Goal: Use online tool/utility: Use online tool/utility

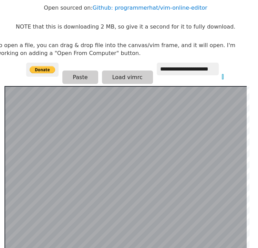
scroll to position [57, 10]
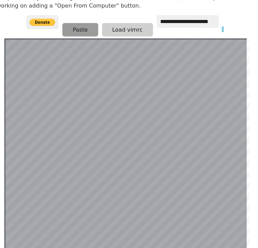
scroll to position [133, 10]
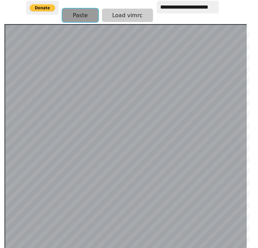
click at [79, 9] on button "Paste" at bounding box center [79, 15] width 35 height 13
click at [74, 9] on button "Paste" at bounding box center [79, 15] width 35 height 13
click at [82, 9] on button "Paste" at bounding box center [79, 15] width 35 height 13
click at [87, 8] on button "Paste" at bounding box center [79, 14] width 35 height 13
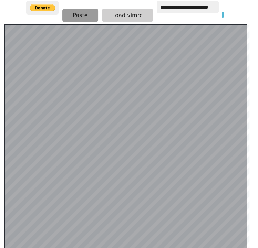
scroll to position [133, 10]
click at [70, 9] on button "Paste" at bounding box center [79, 15] width 35 height 13
click at [87, 9] on button "Paste" at bounding box center [79, 15] width 35 height 13
click at [79, 9] on button "Paste" at bounding box center [79, 15] width 35 height 13
click at [73, 9] on button "Paste" at bounding box center [79, 15] width 35 height 13
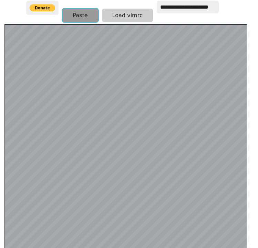
click at [74, 9] on button "Paste" at bounding box center [79, 15] width 35 height 13
click at [70, 9] on button "Paste" at bounding box center [79, 15] width 35 height 13
click at [68, 11] on button "Paste" at bounding box center [79, 15] width 35 height 13
click at [76, 12] on button "Paste" at bounding box center [79, 15] width 35 height 13
click at [78, 9] on button "Paste" at bounding box center [79, 15] width 35 height 13
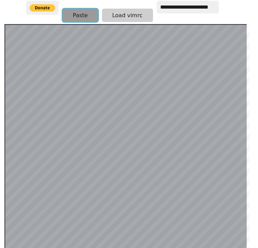
click at [77, 11] on button "Paste" at bounding box center [79, 15] width 35 height 13
click at [78, 13] on button "Paste" at bounding box center [79, 15] width 35 height 13
click at [72, 12] on button "Paste" at bounding box center [79, 15] width 35 height 13
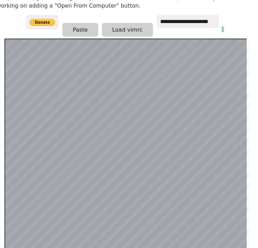
scroll to position [118, 10]
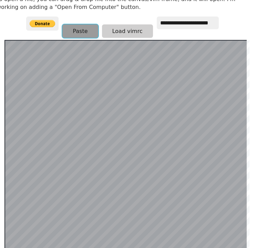
click at [77, 24] on button "Paste" at bounding box center [79, 30] width 35 height 13
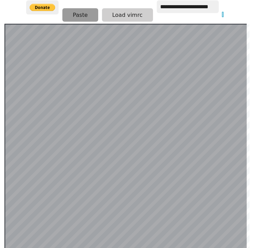
scroll to position [133, 10]
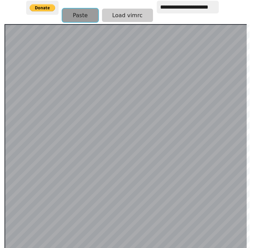
click at [71, 9] on button "Paste" at bounding box center [79, 15] width 35 height 13
click at [87, 9] on button "Paste" at bounding box center [79, 15] width 35 height 13
click at [77, 9] on button "Paste" at bounding box center [79, 15] width 35 height 13
click at [78, 9] on button "Paste" at bounding box center [79, 15] width 35 height 13
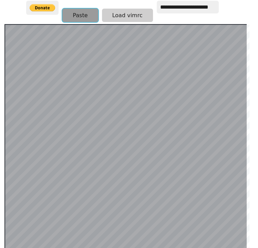
click at [87, 12] on button "Paste" at bounding box center [79, 15] width 35 height 13
click at [81, 11] on button "Paste" at bounding box center [79, 15] width 35 height 13
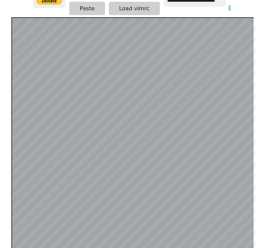
scroll to position [133, 0]
